Goal: Task Accomplishment & Management: Manage account settings

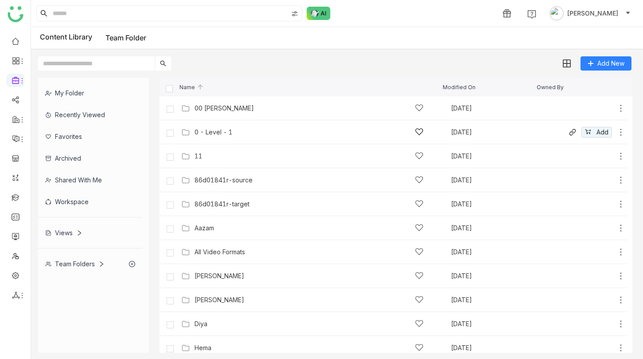
click at [220, 124] on div "0 - Level - 1 [DATE] Add" at bounding box center [394, 132] width 468 height 24
click at [220, 131] on div "0 - Level - 1" at bounding box center [214, 132] width 38 height 7
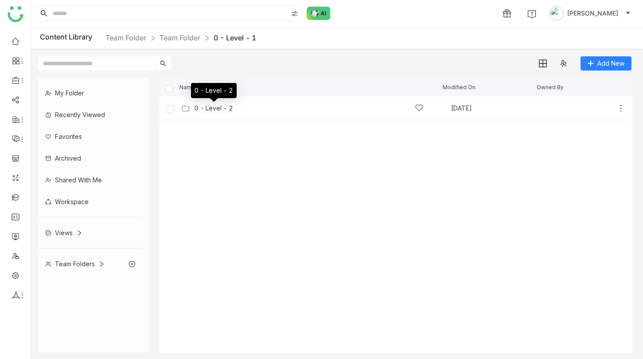
click at [199, 109] on div "0 - Level - 2" at bounding box center [214, 108] width 39 height 7
click at [621, 109] on icon at bounding box center [621, 108] width 9 height 9
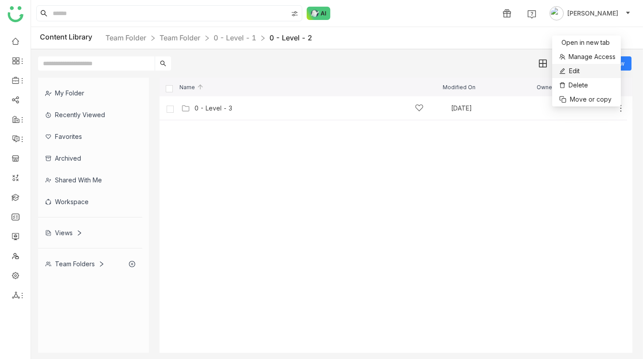
click at [585, 70] on li "Edit" at bounding box center [586, 71] width 69 height 14
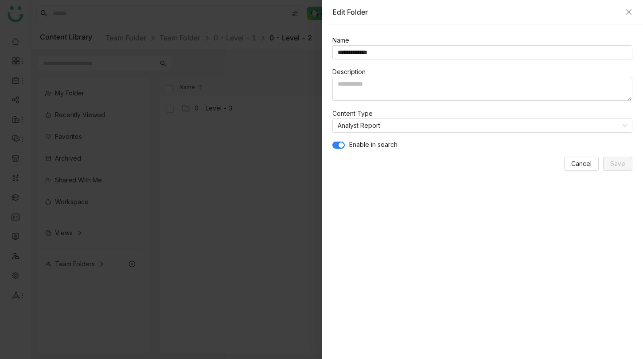
click at [344, 143] on button "button" at bounding box center [339, 144] width 12 height 7
click at [619, 165] on span "Save" at bounding box center [618, 164] width 15 height 10
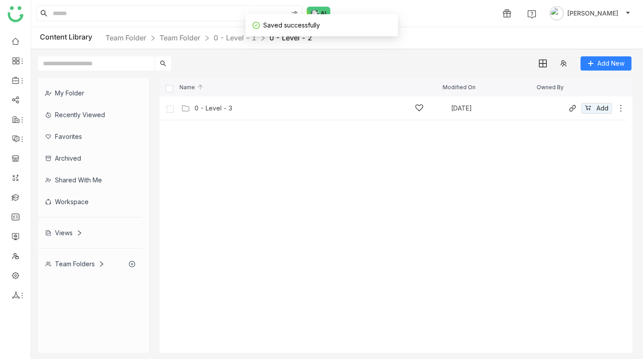
click at [215, 104] on div "0 - Level - 3" at bounding box center [309, 107] width 229 height 9
click at [622, 107] on icon at bounding box center [621, 108] width 9 height 9
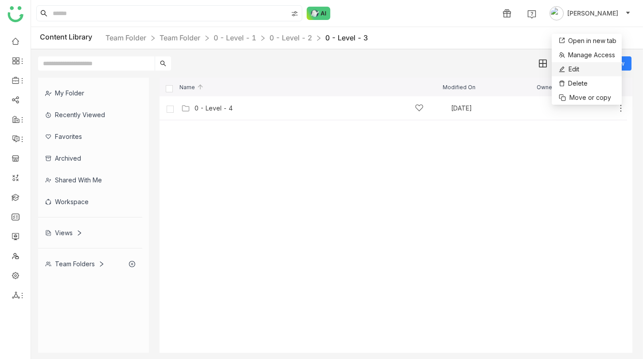
click at [568, 70] on button "Edit" at bounding box center [568, 69] width 22 height 11
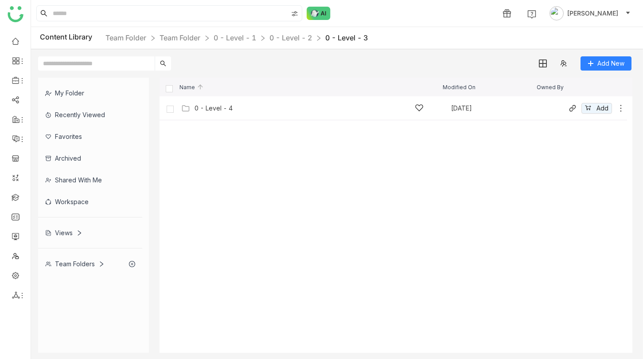
click at [212, 103] on div "0 - Level - 4" at bounding box center [309, 107] width 229 height 9
click at [199, 105] on div "0 - Level - 5" at bounding box center [214, 108] width 38 height 7
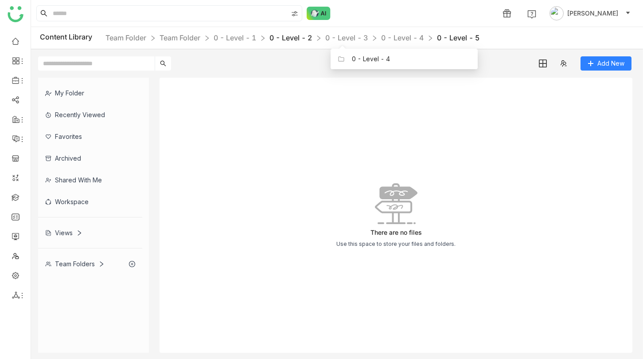
click at [278, 39] on link "0 - Level - 2" at bounding box center [291, 37] width 43 height 9
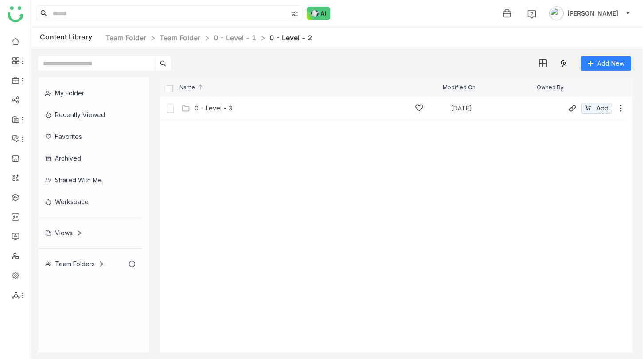
click at [620, 108] on icon at bounding box center [621, 108] width 9 height 9
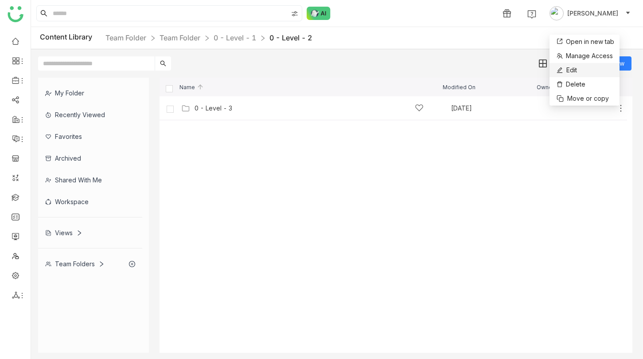
click at [581, 74] on li "Edit" at bounding box center [585, 70] width 70 height 14
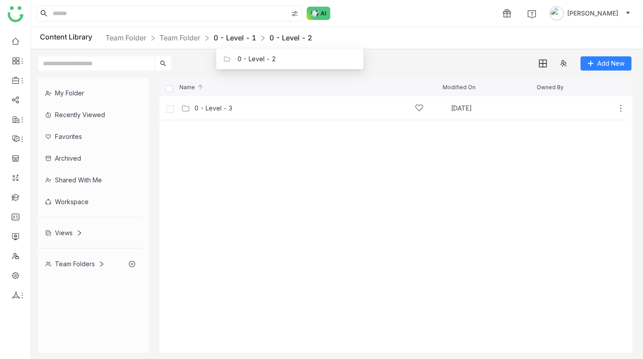
click at [246, 36] on link "0 - Level - 1" at bounding box center [235, 37] width 43 height 9
click at [617, 111] on icon at bounding box center [621, 108] width 9 height 9
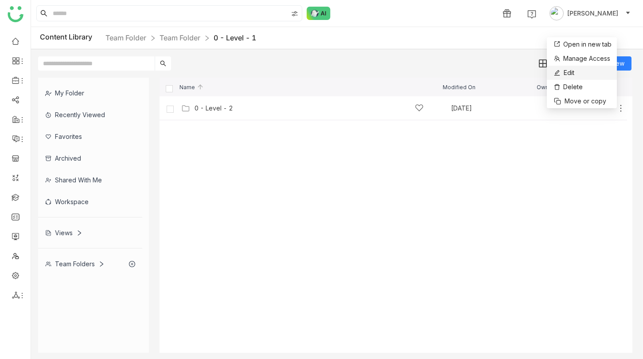
click at [575, 72] on span "Edit" at bounding box center [569, 73] width 11 height 10
click at [229, 109] on div "0 - Level - 2" at bounding box center [214, 108] width 39 height 7
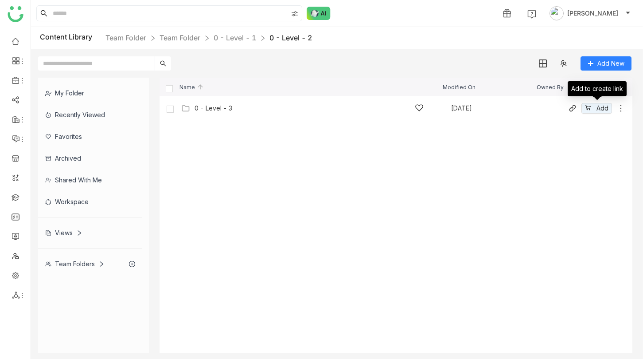
click at [623, 108] on icon at bounding box center [621, 108] width 9 height 9
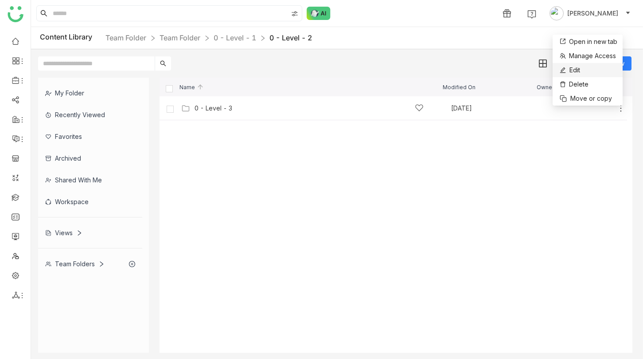
click at [583, 69] on li "Edit" at bounding box center [588, 70] width 70 height 14
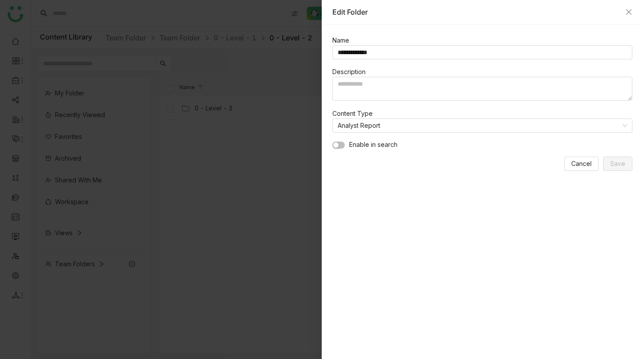
click at [344, 143] on button "button" at bounding box center [339, 144] width 12 height 7
click at [615, 163] on span "Save" at bounding box center [618, 164] width 15 height 10
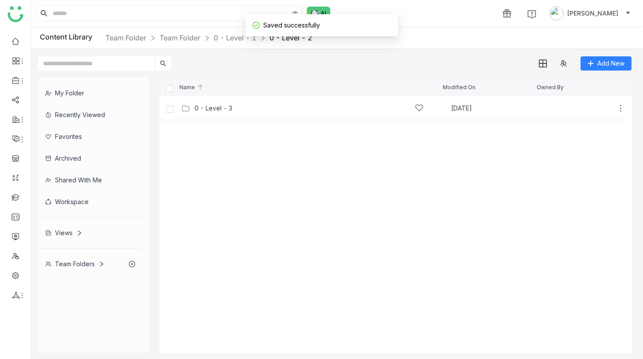
click at [198, 106] on div "0 - Level - 3" at bounding box center [214, 108] width 38 height 7
click at [620, 107] on icon at bounding box center [621, 108] width 9 height 9
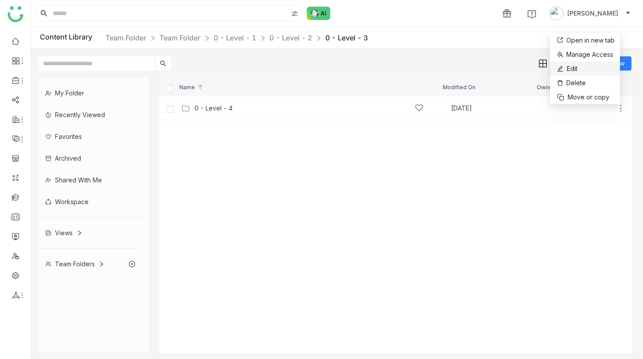
click at [572, 69] on span "Edit" at bounding box center [572, 69] width 11 height 10
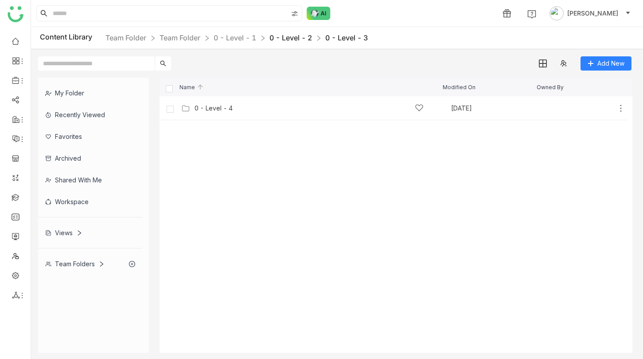
click at [301, 40] on link "0 - Level - 2" at bounding box center [291, 37] width 43 height 9
click at [619, 106] on icon at bounding box center [621, 108] width 9 height 9
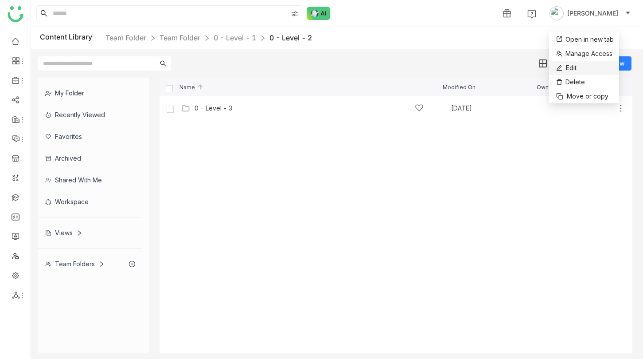
click at [588, 70] on li "Edit" at bounding box center [584, 68] width 70 height 14
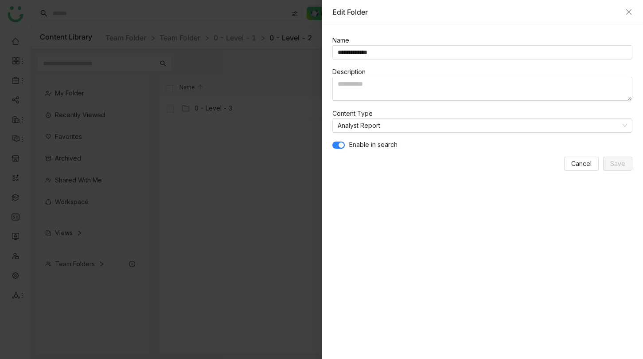
click at [470, 106] on form "**********" at bounding box center [483, 103] width 301 height 136
click at [466, 122] on nz-select-item "Analyst Report" at bounding box center [483, 125] width 290 height 13
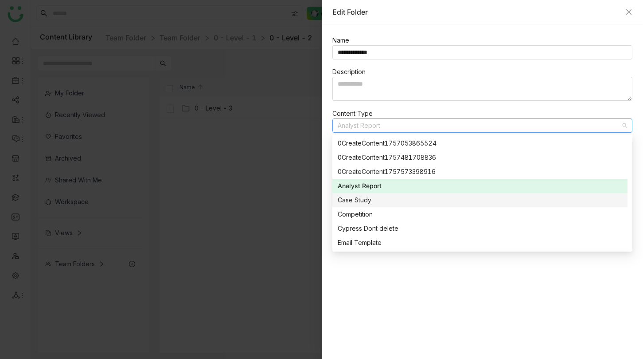
click at [423, 203] on div "Case Study" at bounding box center [480, 200] width 285 height 10
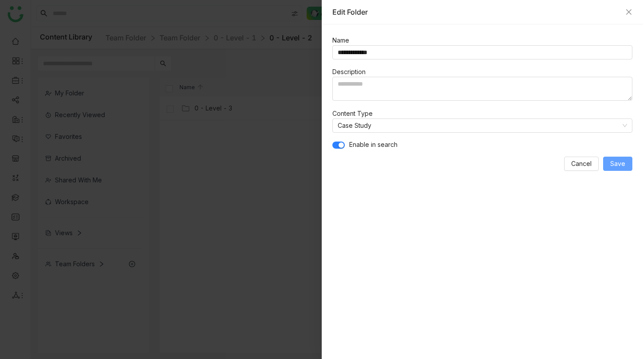
click at [616, 167] on span "Save" at bounding box center [618, 164] width 15 height 10
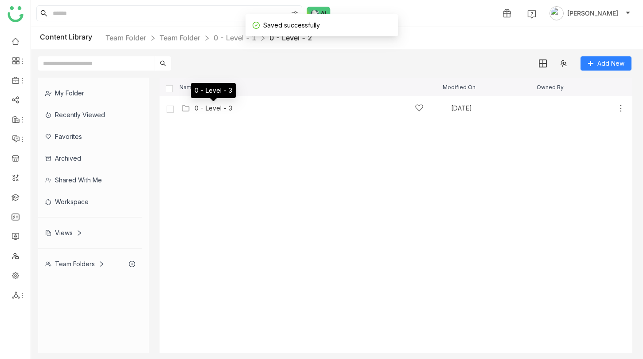
click at [221, 110] on div "0 - Level - 3" at bounding box center [214, 108] width 38 height 7
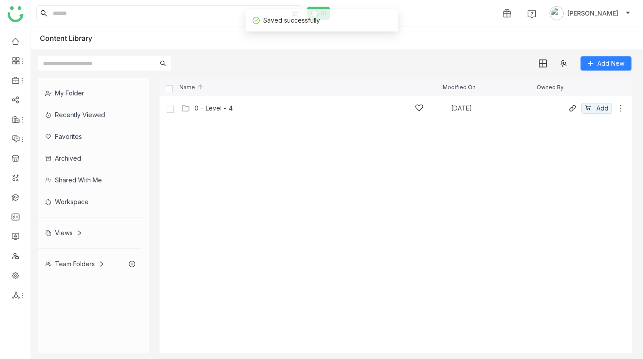
click at [623, 110] on icon at bounding box center [621, 108] width 9 height 9
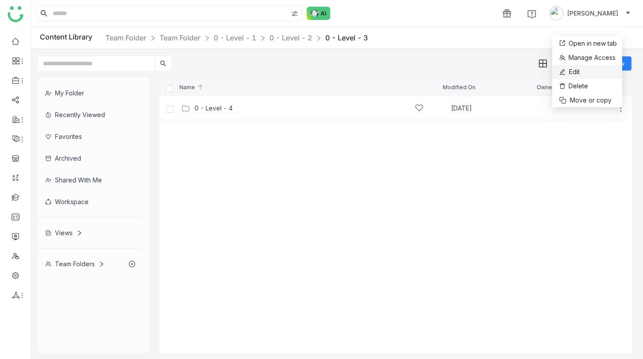
click at [586, 67] on li "Edit" at bounding box center [587, 72] width 70 height 14
click at [203, 109] on div "0 - Level - 4" at bounding box center [214, 108] width 38 height 7
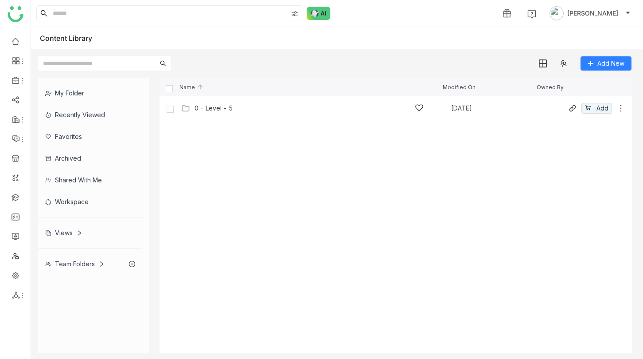
click at [622, 111] on icon at bounding box center [621, 108] width 9 height 9
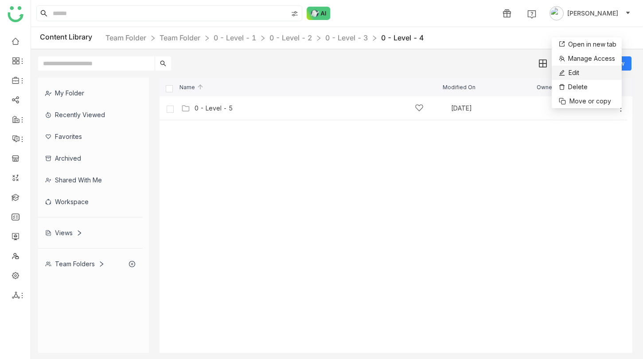
click at [572, 72] on span "Edit" at bounding box center [574, 73] width 11 height 10
click at [250, 34] on link "0 - Level - 1" at bounding box center [235, 37] width 43 height 9
